Goal: Navigation & Orientation: Find specific page/section

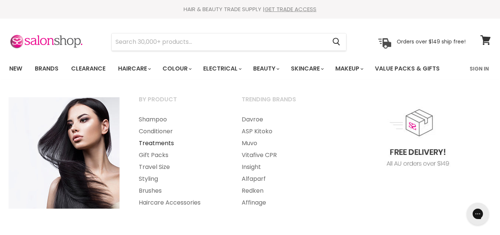
click at [154, 144] on link "Treatments" at bounding box center [181, 143] width 102 height 12
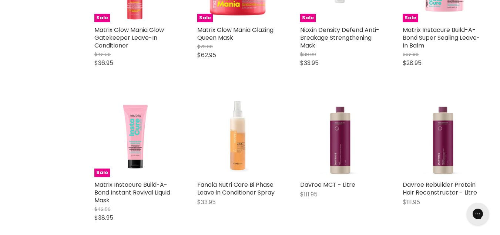
scroll to position [1625, 0]
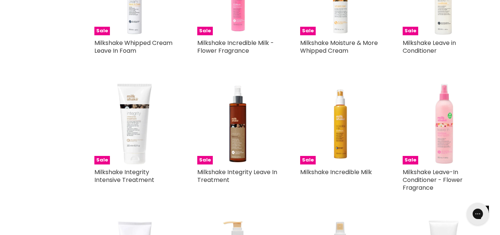
scroll to position [2623, 0]
